Goal: Task Accomplishment & Management: Manage account settings

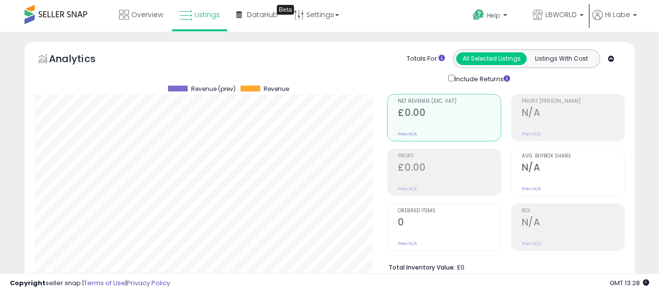
select select "**"
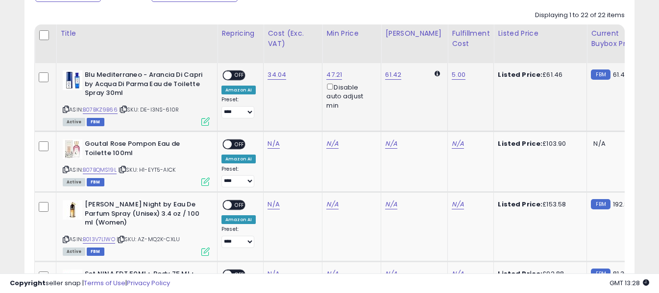
click at [234, 72] on span "OFF" at bounding box center [240, 75] width 16 height 8
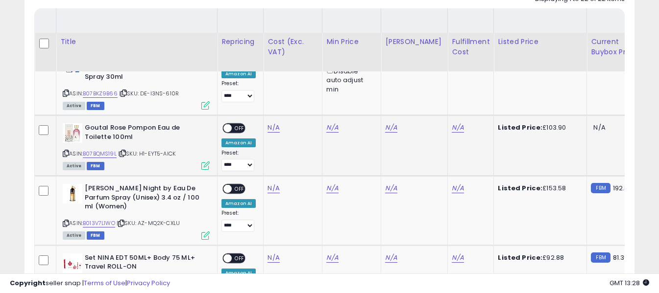
scroll to position [476, 0]
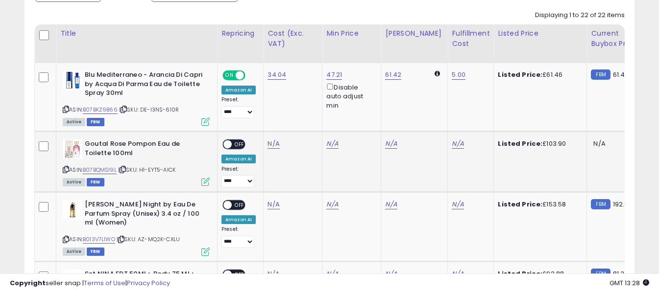
click at [64, 168] on icon at bounding box center [66, 169] width 6 height 5
click at [268, 144] on link "N/A" at bounding box center [273, 144] width 12 height 10
click at [267, 124] on input "number" at bounding box center [244, 120] width 87 height 17
type input "*"
type input "*****"
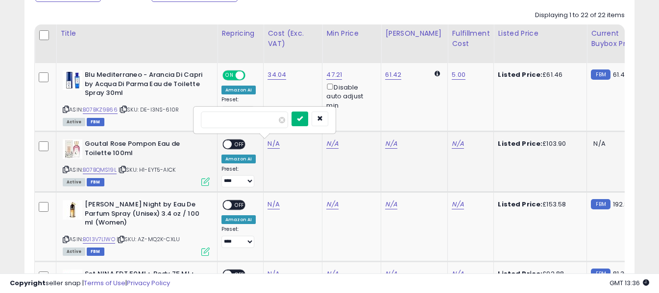
click at [303, 119] on icon "submit" at bounding box center [300, 119] width 6 height 6
click at [452, 143] on link "N/A" at bounding box center [458, 144] width 12 height 10
click at [426, 121] on input "text" at bounding box center [420, 119] width 87 height 15
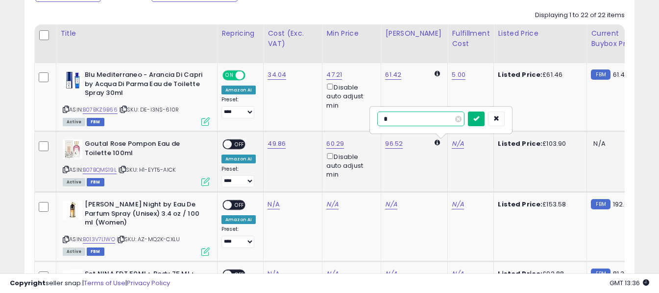
type input "*"
click at [479, 119] on icon "submit" at bounding box center [476, 119] width 6 height 6
click at [237, 143] on span "OFF" at bounding box center [240, 145] width 16 height 8
click at [67, 240] on icon at bounding box center [66, 239] width 6 height 5
click at [267, 205] on link "N/A" at bounding box center [273, 205] width 12 height 10
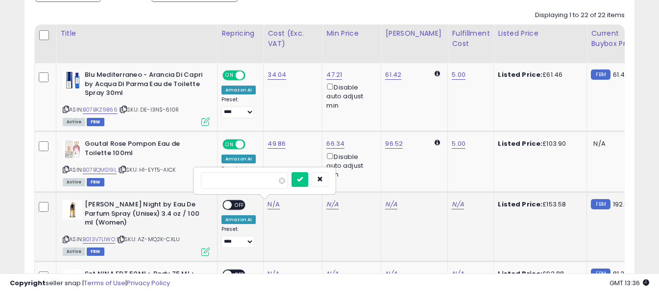
click at [263, 177] on input "number" at bounding box center [244, 180] width 87 height 17
type input "*****"
click at [303, 177] on icon "submit" at bounding box center [300, 179] width 6 height 6
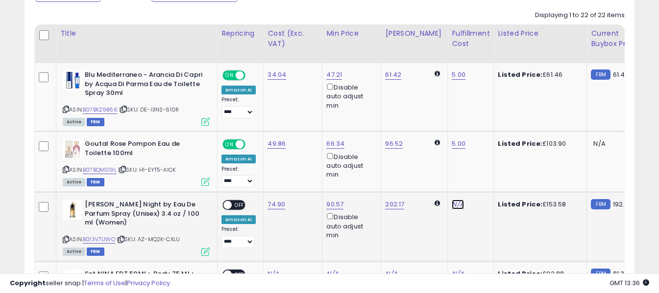
click at [452, 203] on link "N/A" at bounding box center [458, 205] width 12 height 10
click at [429, 182] on input "text" at bounding box center [420, 179] width 87 height 15
type input "*"
click at [479, 180] on icon "submit" at bounding box center [476, 179] width 6 height 6
click at [235, 202] on span "OFF" at bounding box center [240, 205] width 16 height 8
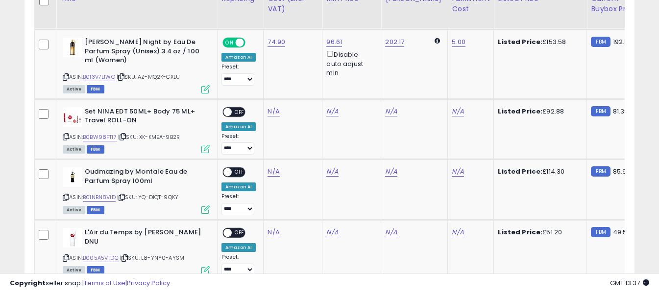
scroll to position [671, 0]
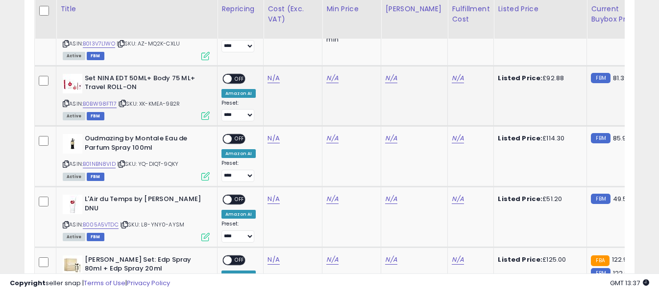
click at [65, 104] on icon at bounding box center [66, 103] width 6 height 5
click at [269, 76] on link "N/A" at bounding box center [273, 78] width 12 height 10
click at [251, 53] on input "number" at bounding box center [244, 54] width 87 height 17
type input "*****"
click at [303, 51] on icon "submit" at bounding box center [300, 52] width 6 height 6
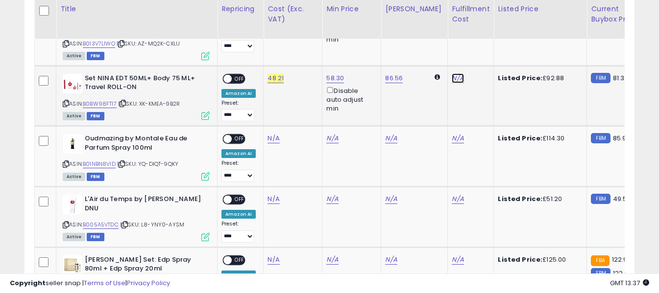
click at [452, 78] on link "N/A" at bounding box center [458, 78] width 12 height 10
click at [437, 53] on input "text" at bounding box center [420, 53] width 87 height 15
type input "*"
click at [479, 54] on icon "submit" at bounding box center [476, 52] width 6 height 6
click at [238, 80] on span "OFF" at bounding box center [240, 78] width 16 height 8
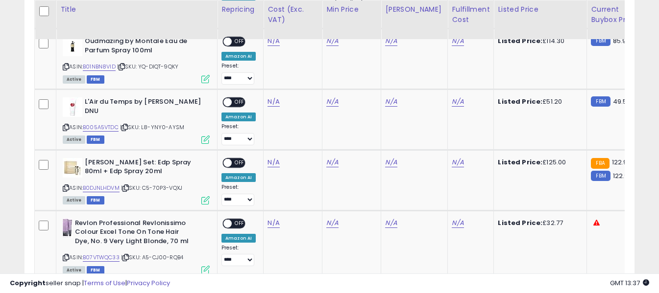
scroll to position [769, 0]
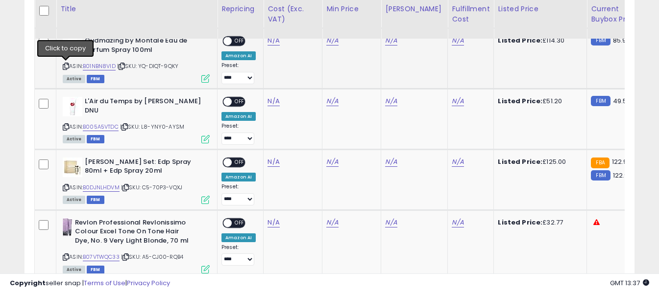
drag, startPoint x: 66, startPoint y: 65, endPoint x: 76, endPoint y: 63, distance: 10.5
click at [66, 65] on icon at bounding box center [66, 66] width 6 height 5
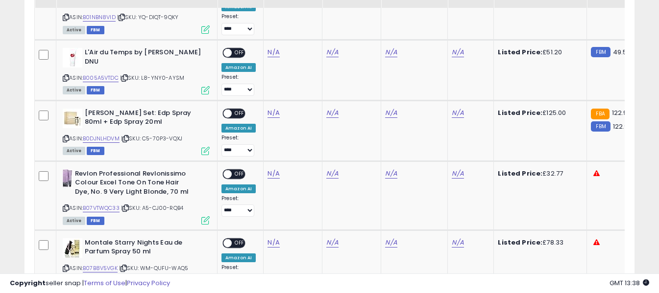
scroll to position [720, 0]
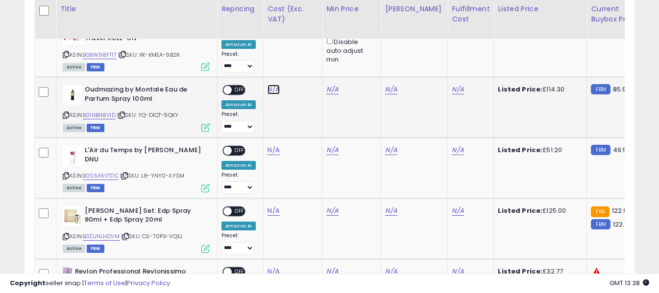
click at [272, 89] on link "N/A" at bounding box center [273, 90] width 12 height 10
click at [261, 71] on input "number" at bounding box center [244, 65] width 87 height 17
type input "*****"
click at [308, 65] on button "submit" at bounding box center [299, 64] width 17 height 15
click at [452, 88] on link "N/A" at bounding box center [458, 90] width 12 height 10
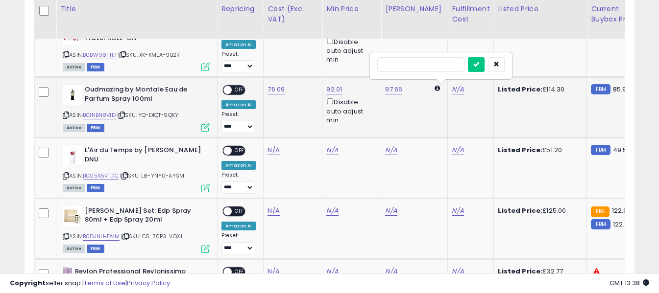
click at [388, 63] on input "text" at bounding box center [420, 64] width 87 height 15
type input "*"
click at [479, 64] on icon "submit" at bounding box center [476, 64] width 6 height 6
drag, startPoint x: 245, startPoint y: 93, endPoint x: 238, endPoint y: 92, distance: 6.9
click at [241, 93] on span "OFF" at bounding box center [240, 90] width 16 height 8
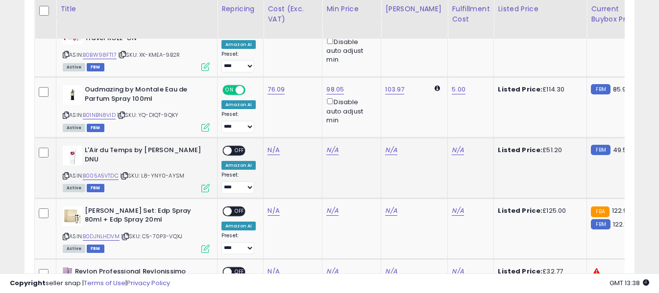
click at [66, 177] on icon at bounding box center [66, 175] width 6 height 5
click at [273, 149] on link "N/A" at bounding box center [273, 150] width 12 height 10
click at [242, 125] on input "number" at bounding box center [244, 126] width 87 height 17
type input "*****"
click at [308, 124] on button "submit" at bounding box center [299, 125] width 17 height 15
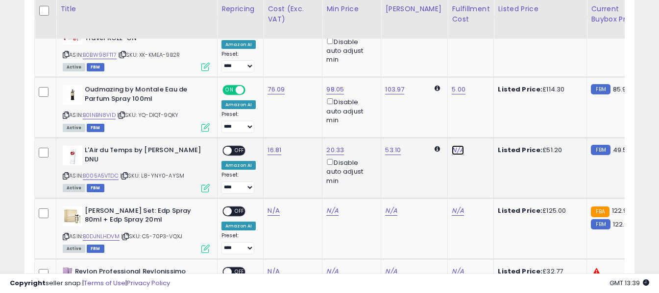
click at [452, 151] on link "N/A" at bounding box center [458, 150] width 12 height 10
click at [439, 126] on input "text" at bounding box center [420, 125] width 87 height 15
type input "*"
click at [479, 123] on icon "submit" at bounding box center [476, 125] width 6 height 6
click at [238, 153] on span "OFF" at bounding box center [240, 151] width 16 height 8
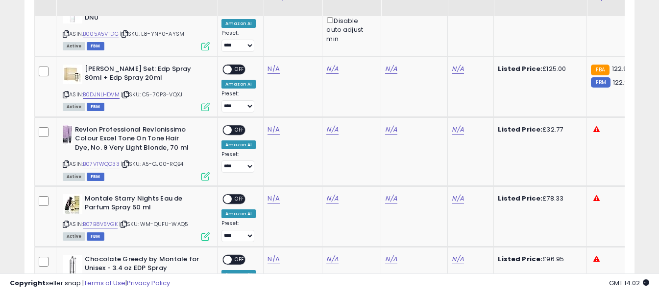
scroll to position [867, 0]
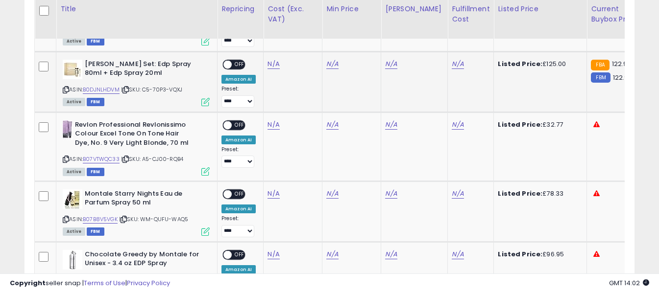
click at [67, 90] on icon at bounding box center [66, 89] width 6 height 5
click at [273, 63] on link "N/A" at bounding box center [273, 64] width 12 height 10
click at [262, 42] on input "number" at bounding box center [244, 40] width 87 height 17
type input "*****"
click at [303, 40] on icon "submit" at bounding box center [300, 39] width 6 height 6
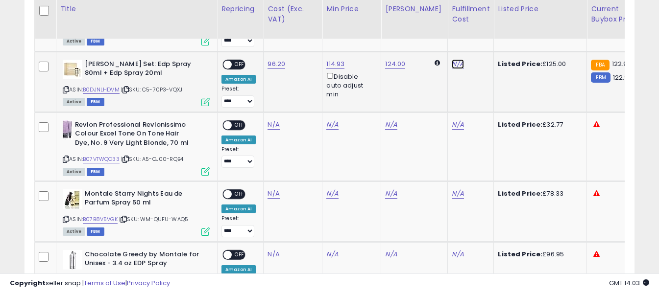
click at [452, 64] on link "N/A" at bounding box center [458, 64] width 12 height 10
click at [432, 38] on input "text" at bounding box center [420, 39] width 87 height 15
type input "*"
click at [479, 39] on icon "submit" at bounding box center [476, 39] width 6 height 6
click at [237, 64] on span "OFF" at bounding box center [240, 64] width 16 height 8
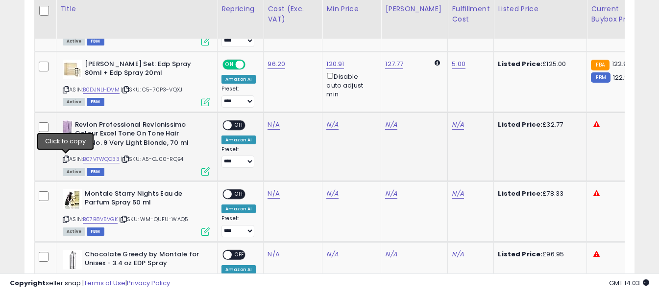
click at [64, 160] on icon at bounding box center [66, 159] width 6 height 5
click at [267, 124] on link "N/A" at bounding box center [273, 125] width 12 height 10
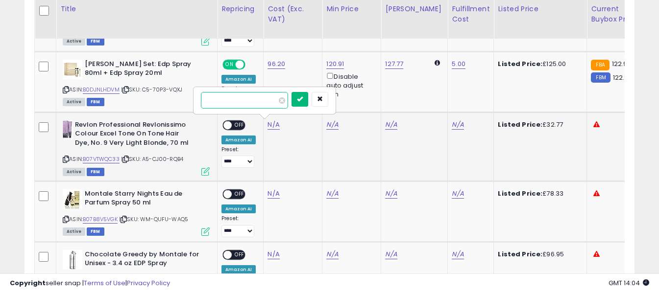
type input "*"
click at [303, 99] on icon "submit" at bounding box center [300, 99] width 6 height 6
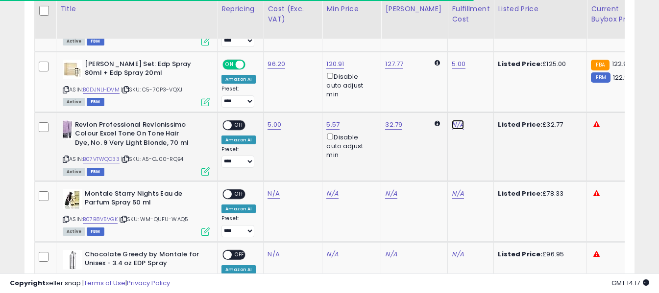
click at [452, 122] on link "N/A" at bounding box center [458, 125] width 12 height 10
click at [416, 98] on input "text" at bounding box center [420, 99] width 87 height 15
type input "*"
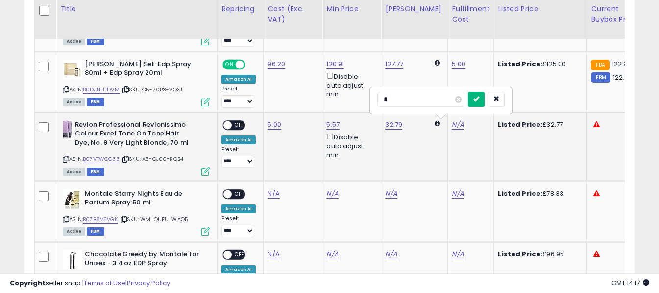
click at [479, 102] on icon "submit" at bounding box center [476, 99] width 6 height 6
click at [236, 128] on span "OFF" at bounding box center [240, 125] width 16 height 8
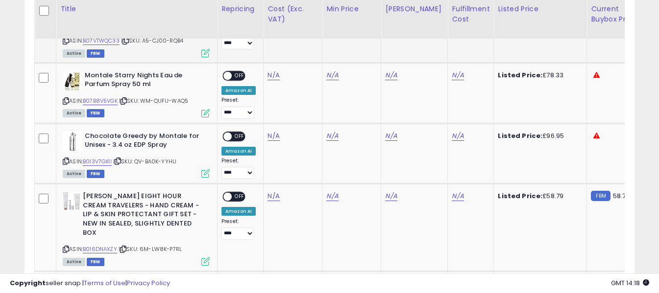
scroll to position [1014, 0]
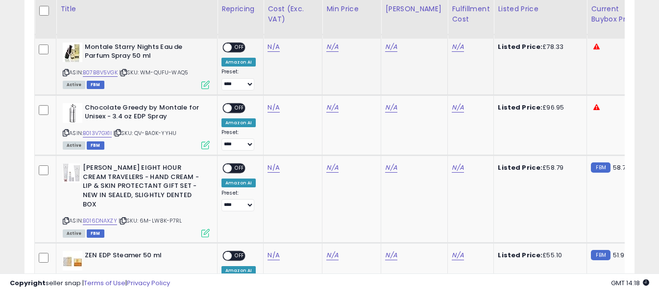
click at [65, 71] on icon at bounding box center [66, 72] width 6 height 5
click at [269, 49] on link "N/A" at bounding box center [273, 47] width 12 height 10
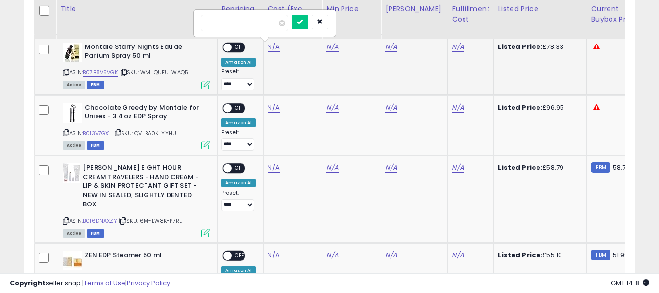
click at [265, 23] on input "number" at bounding box center [244, 23] width 87 height 17
type input "*****"
click at [308, 23] on button "submit" at bounding box center [299, 22] width 17 height 15
click at [452, 48] on link "N/A" at bounding box center [458, 47] width 12 height 10
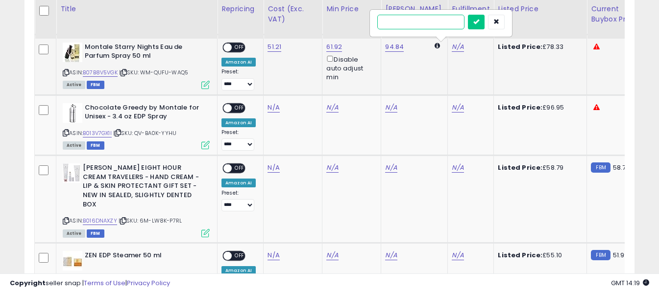
click at [434, 24] on input "text" at bounding box center [420, 22] width 87 height 15
type input "*"
click at [484, 23] on button "submit" at bounding box center [476, 22] width 17 height 15
click at [232, 49] on span "OFF" at bounding box center [240, 47] width 16 height 8
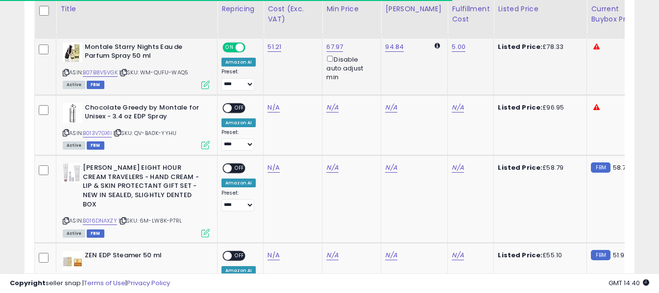
drag, startPoint x: 66, startPoint y: 134, endPoint x: 136, endPoint y: 88, distance: 83.8
click at [66, 134] on icon at bounding box center [66, 132] width 6 height 5
click at [270, 108] on link "N/A" at bounding box center [273, 108] width 12 height 10
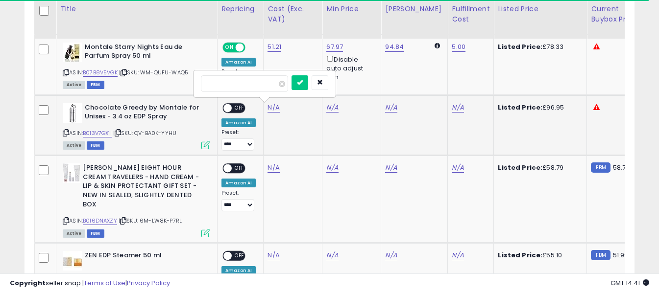
click at [257, 85] on input "number" at bounding box center [244, 83] width 87 height 17
type input "*****"
click at [303, 84] on icon "submit" at bounding box center [300, 82] width 6 height 6
click at [452, 106] on link "N/A" at bounding box center [458, 108] width 12 height 10
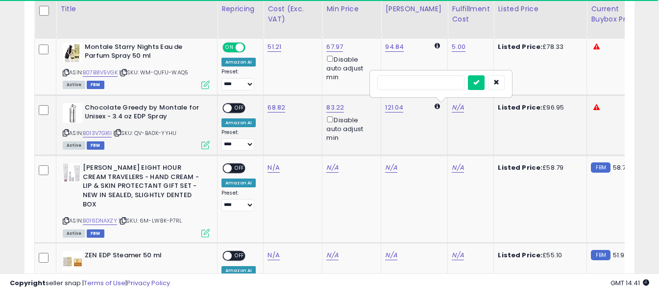
click at [443, 83] on input "text" at bounding box center [420, 82] width 87 height 15
type input "*"
click at [479, 82] on icon "submit" at bounding box center [476, 82] width 6 height 6
click at [236, 110] on span "OFF" at bounding box center [240, 108] width 16 height 8
click at [65, 219] on icon at bounding box center [66, 220] width 6 height 5
